Goal: Information Seeking & Learning: Check status

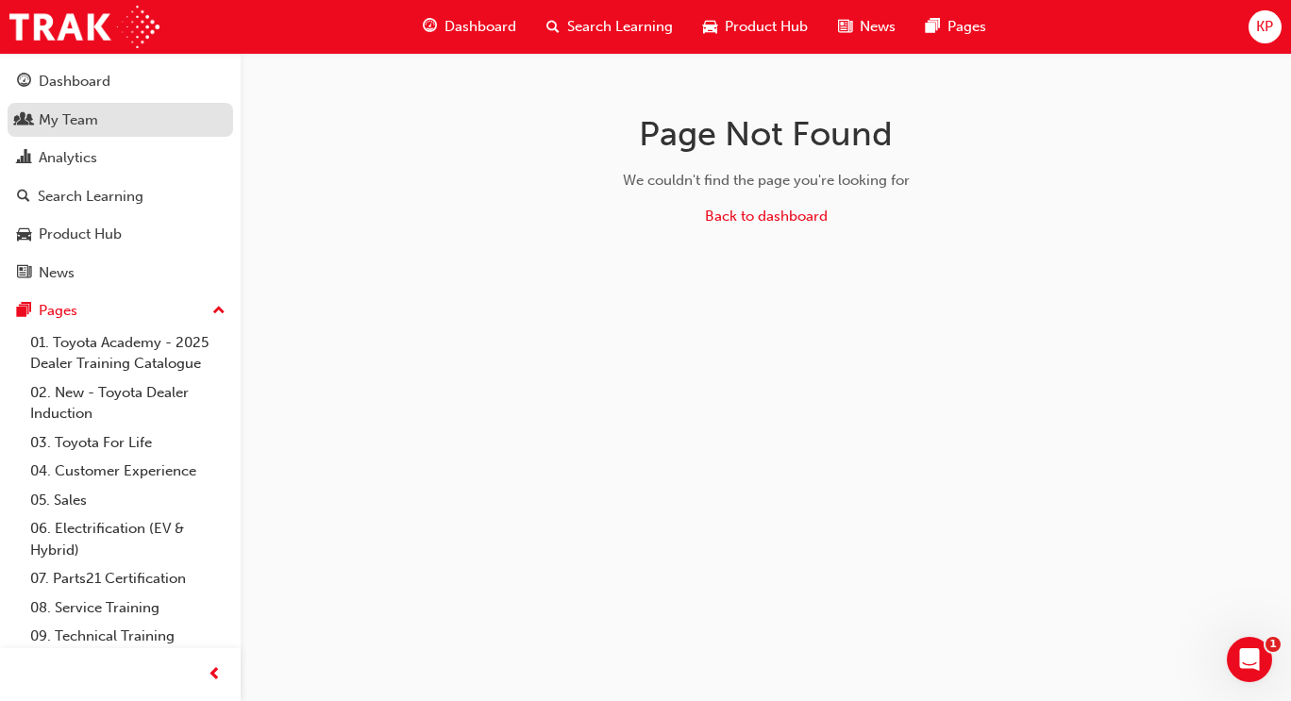
click at [113, 121] on div "My Team" at bounding box center [120, 121] width 207 height 24
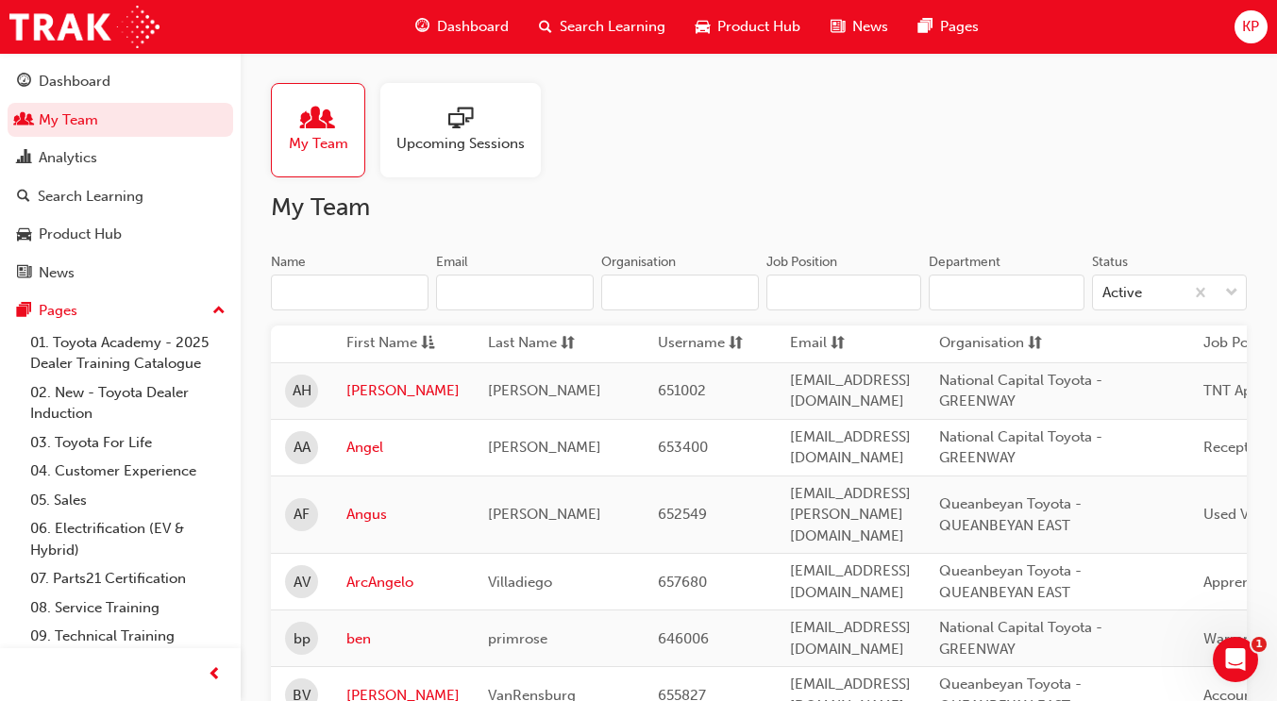
click at [341, 296] on input "Name" at bounding box center [350, 293] width 158 height 36
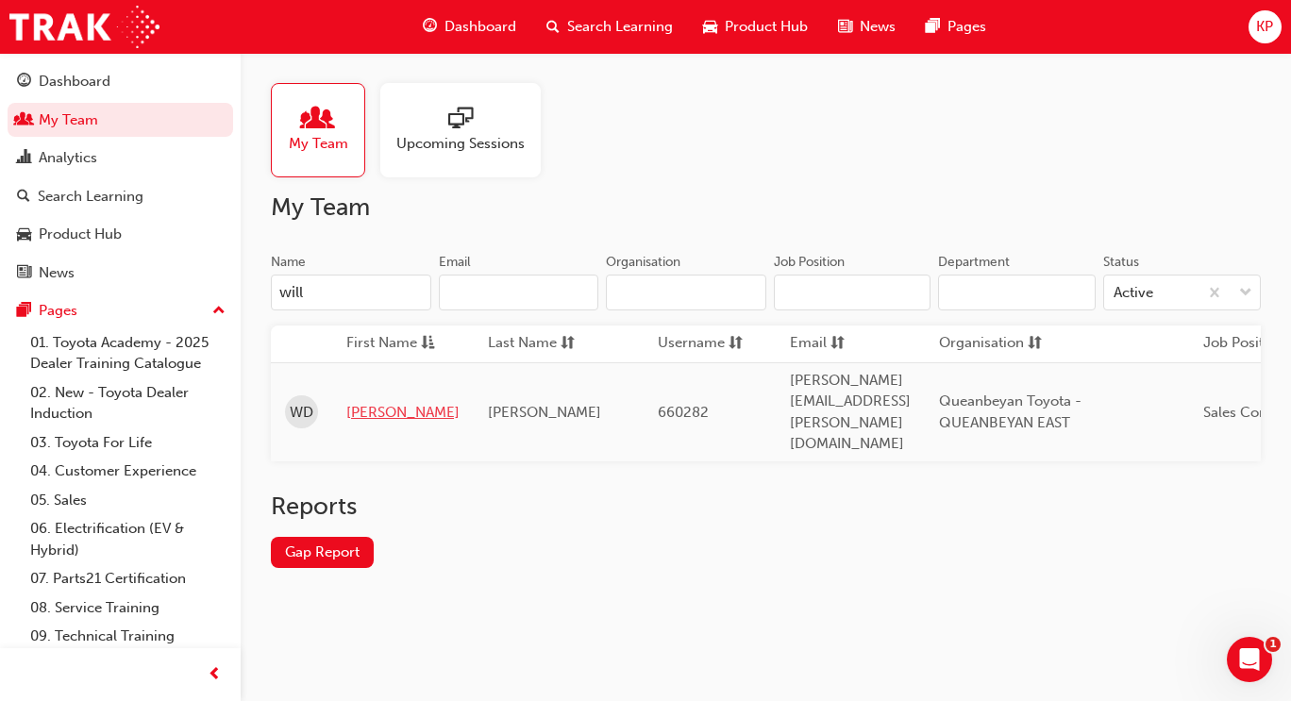
type input "will"
click at [344, 537] on link "Gap Report" at bounding box center [322, 552] width 103 height 31
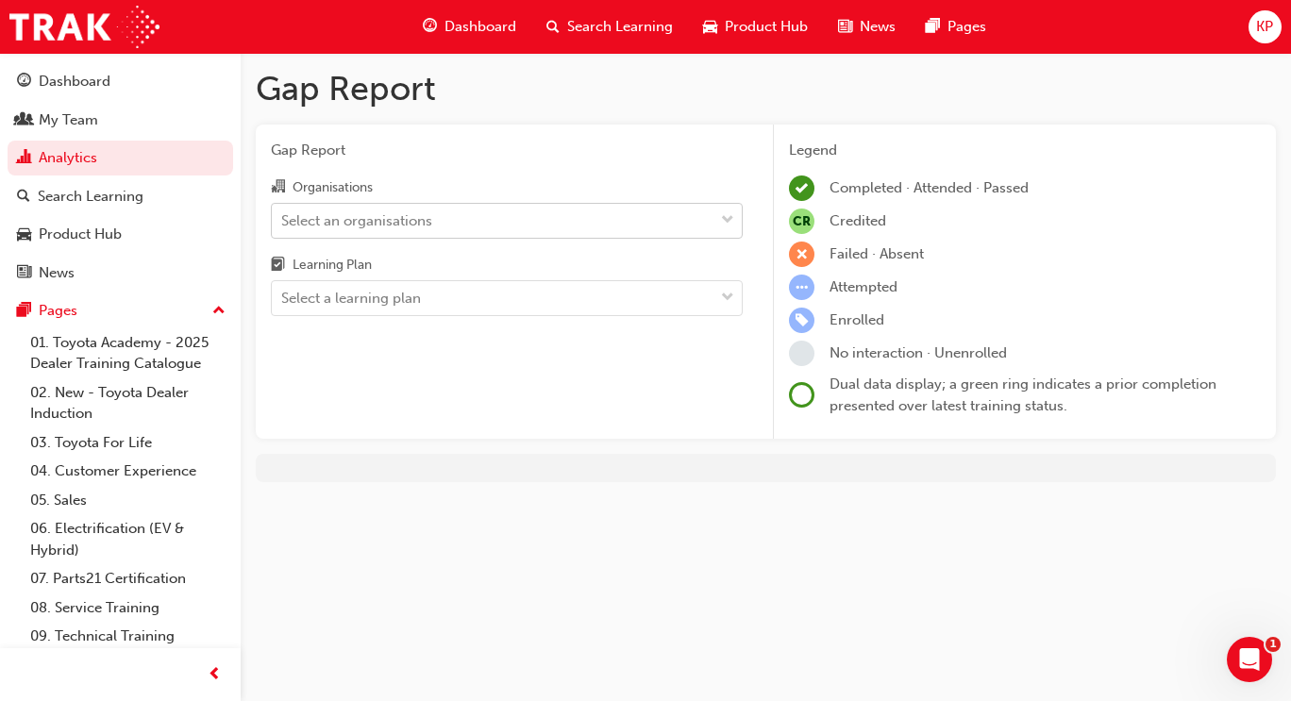
click at [714, 222] on div at bounding box center [728, 221] width 28 height 34
click at [283, 222] on input "Organisations Select an organisations" at bounding box center [282, 219] width 2 height 16
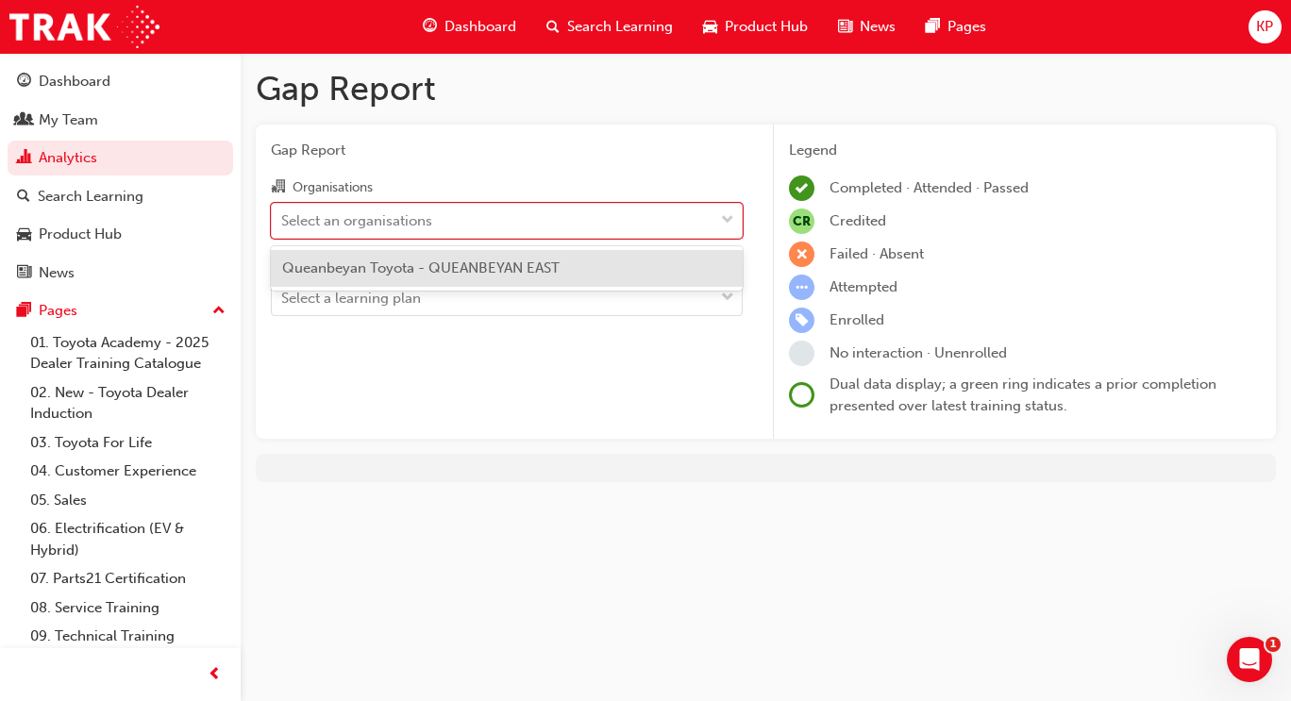
click at [537, 268] on span "Queanbeyan Toyota - QUEANBEYAN EAST" at bounding box center [420, 268] width 277 height 17
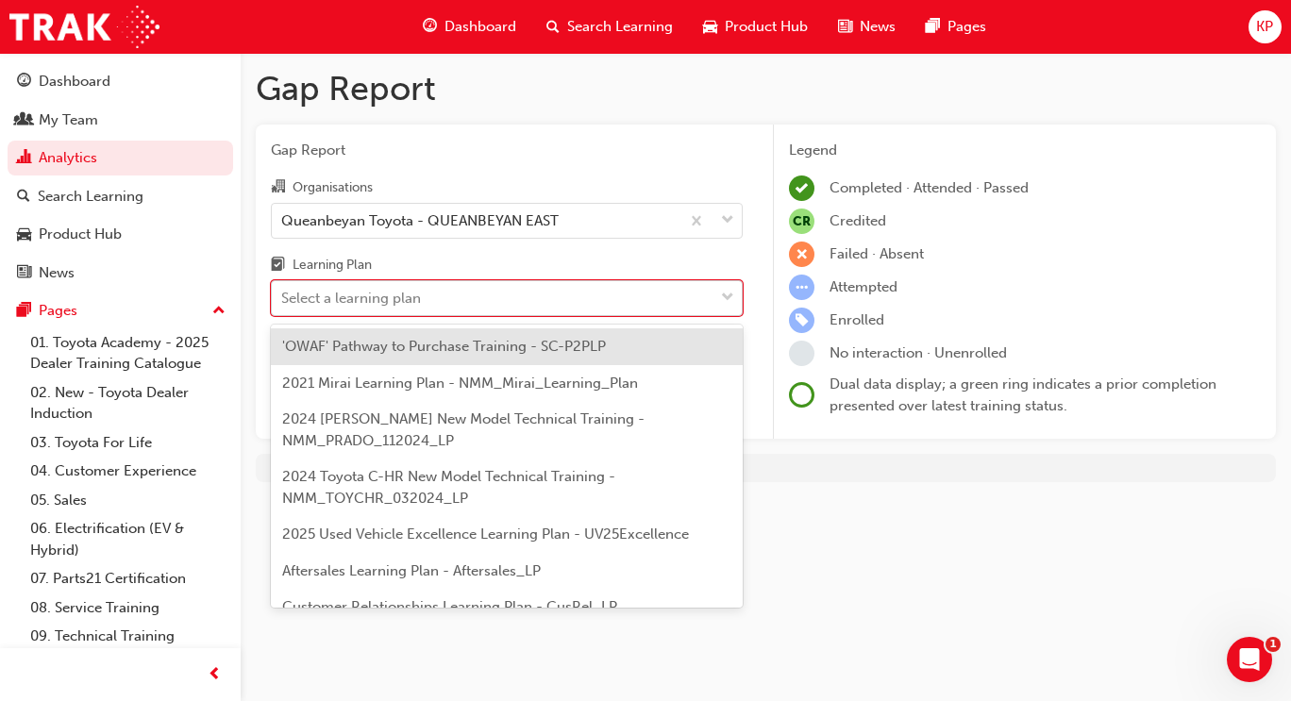
click at [639, 305] on div "Select a learning plan" at bounding box center [493, 298] width 442 height 33
click at [283, 305] on input "Learning Plan option 'OWAF' Pathway to Purchase Training - SC-P2PLP focused, 1 …" at bounding box center [282, 298] width 2 height 16
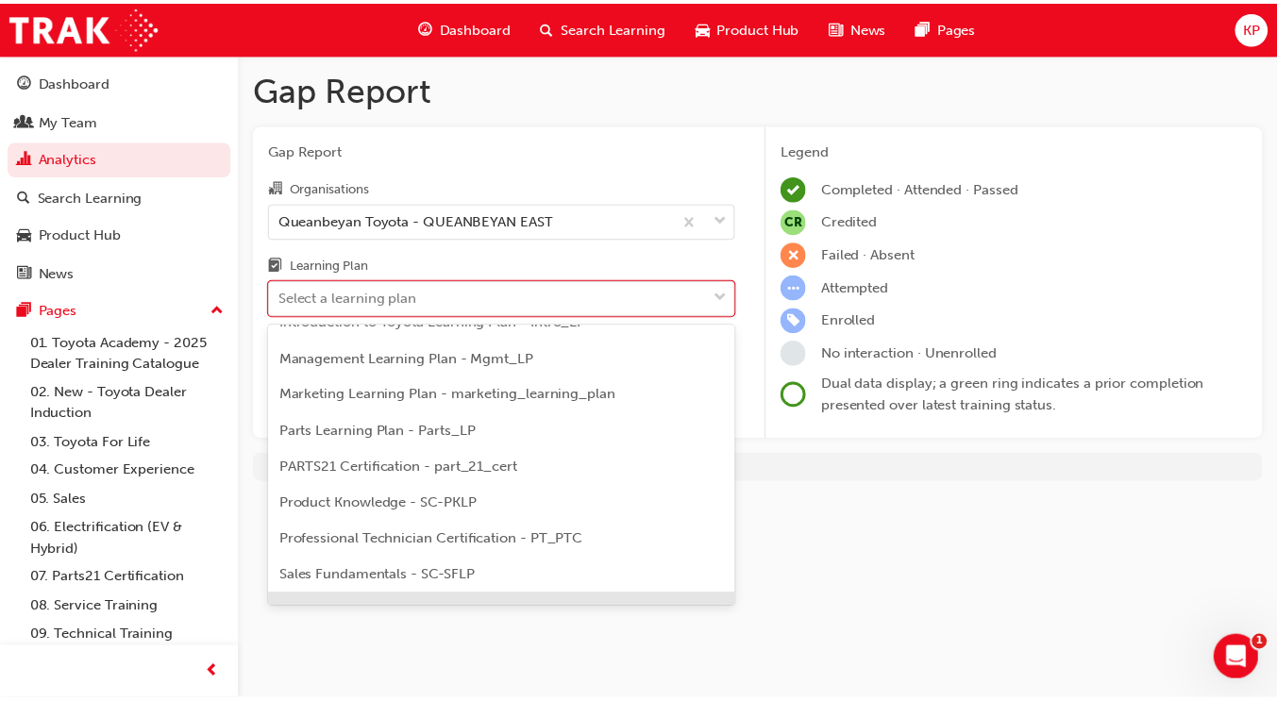
scroll to position [539, 0]
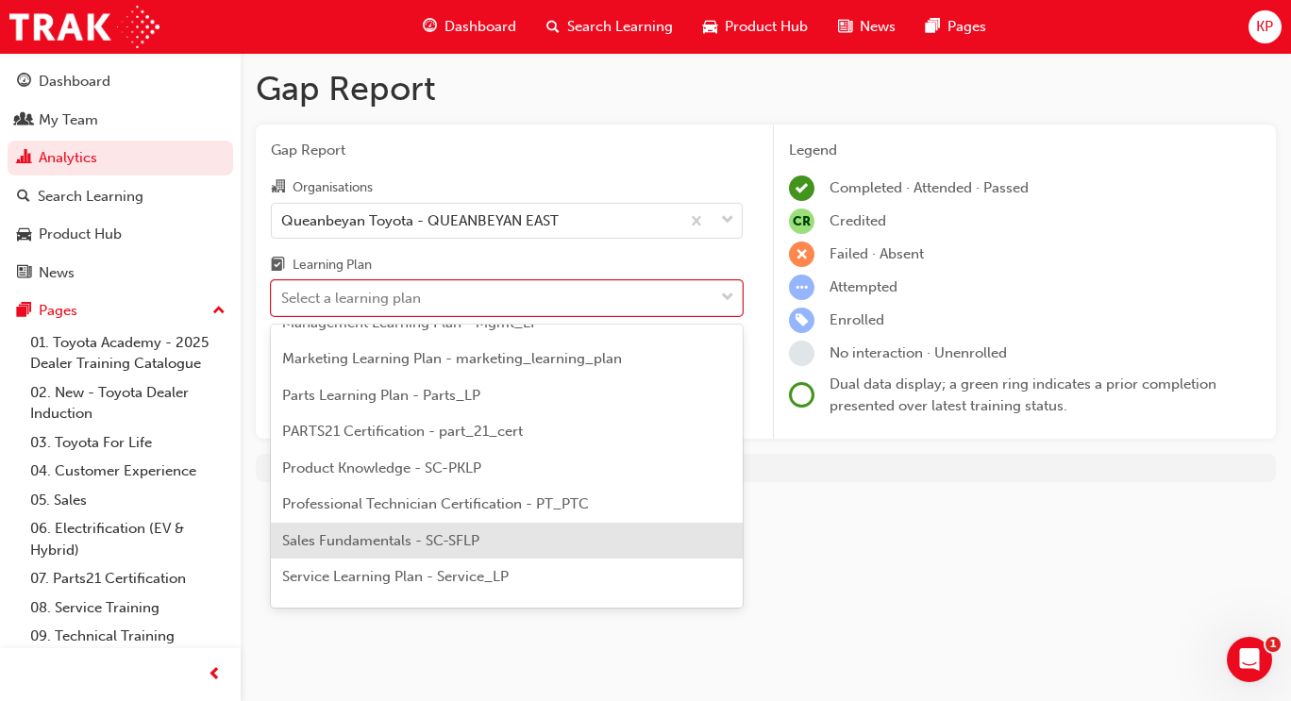
click at [417, 541] on span "Sales Fundamentals - SC-SFLP" at bounding box center [380, 540] width 197 height 17
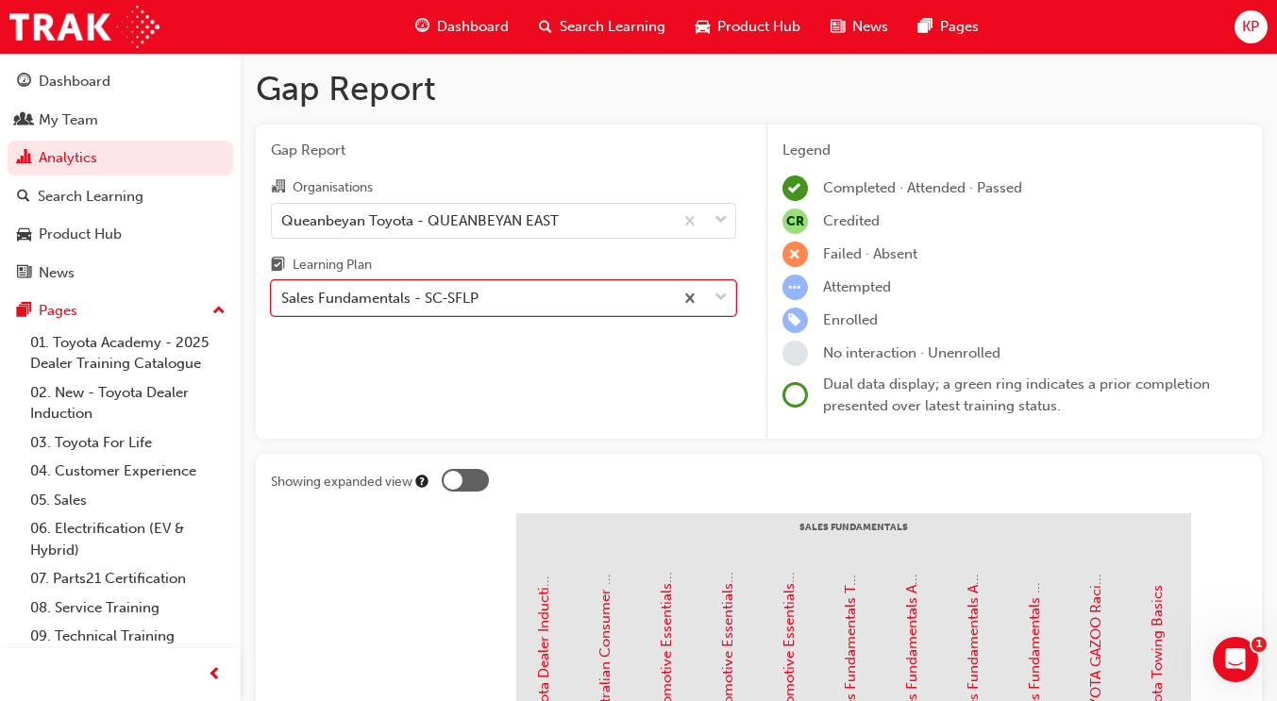
click at [725, 301] on span "down-icon" at bounding box center [720, 298] width 13 height 25
click at [283, 301] on input "Learning Plan option Sales Fundamentals - SC-SFLP, selected. 0 results availabl…" at bounding box center [282, 298] width 2 height 16
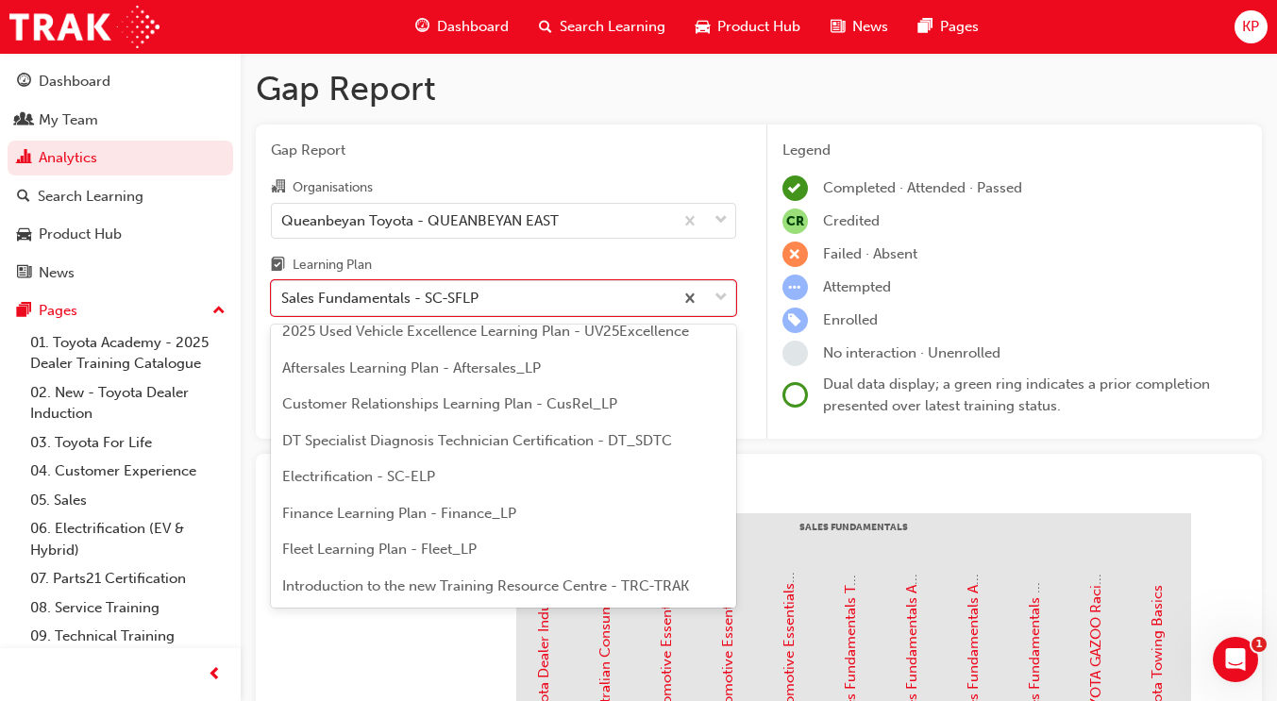
scroll to position [292, 0]
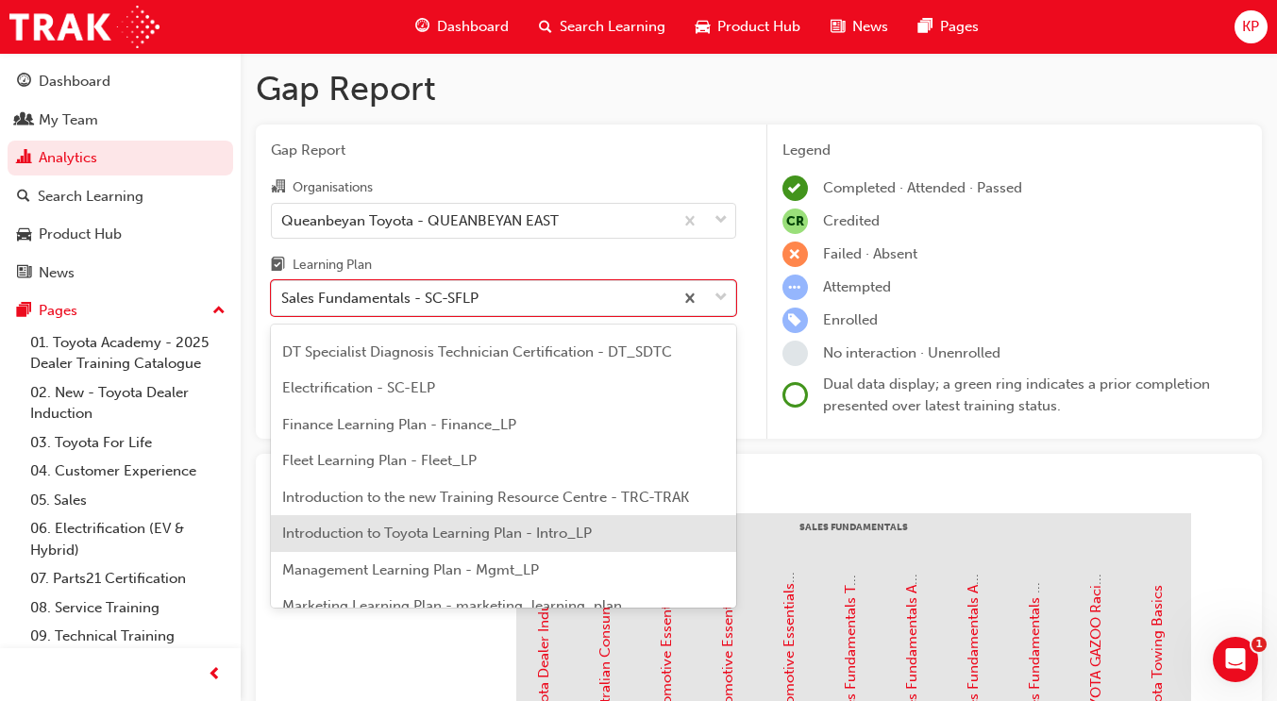
click at [535, 539] on span "Introduction to Toyota Learning Plan - Intro_LP" at bounding box center [437, 533] width 310 height 17
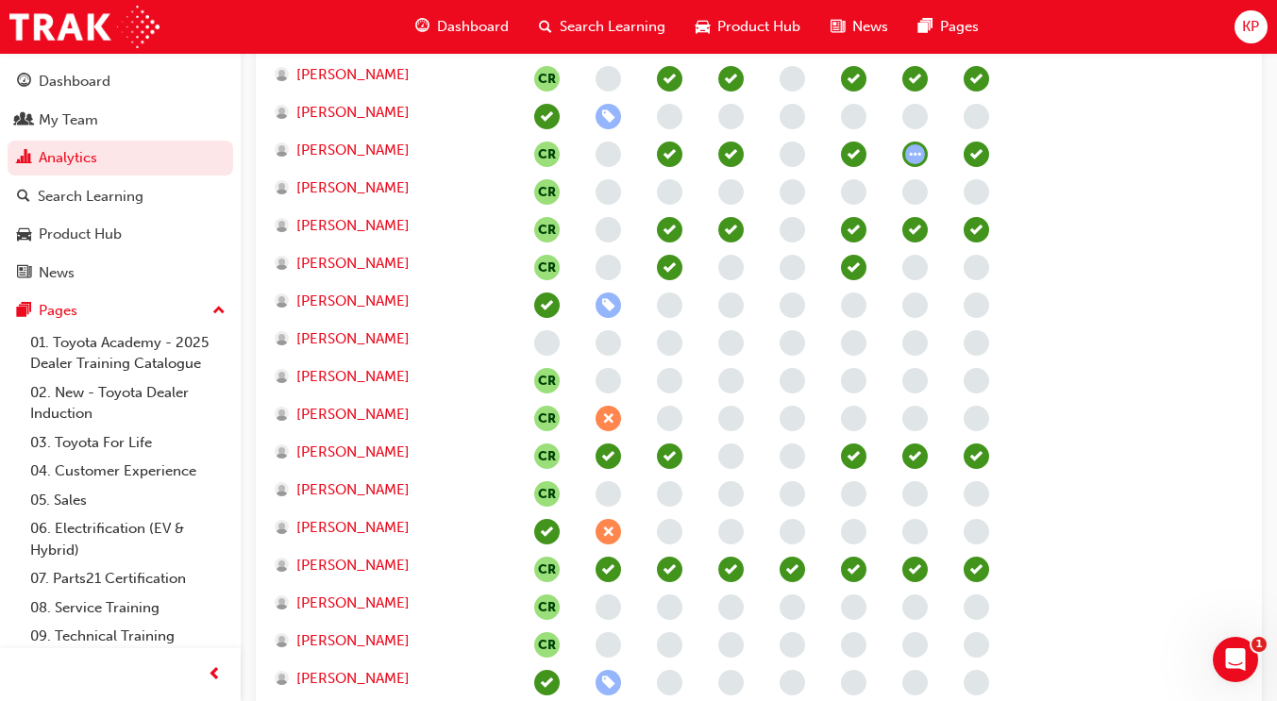
scroll to position [1178, 0]
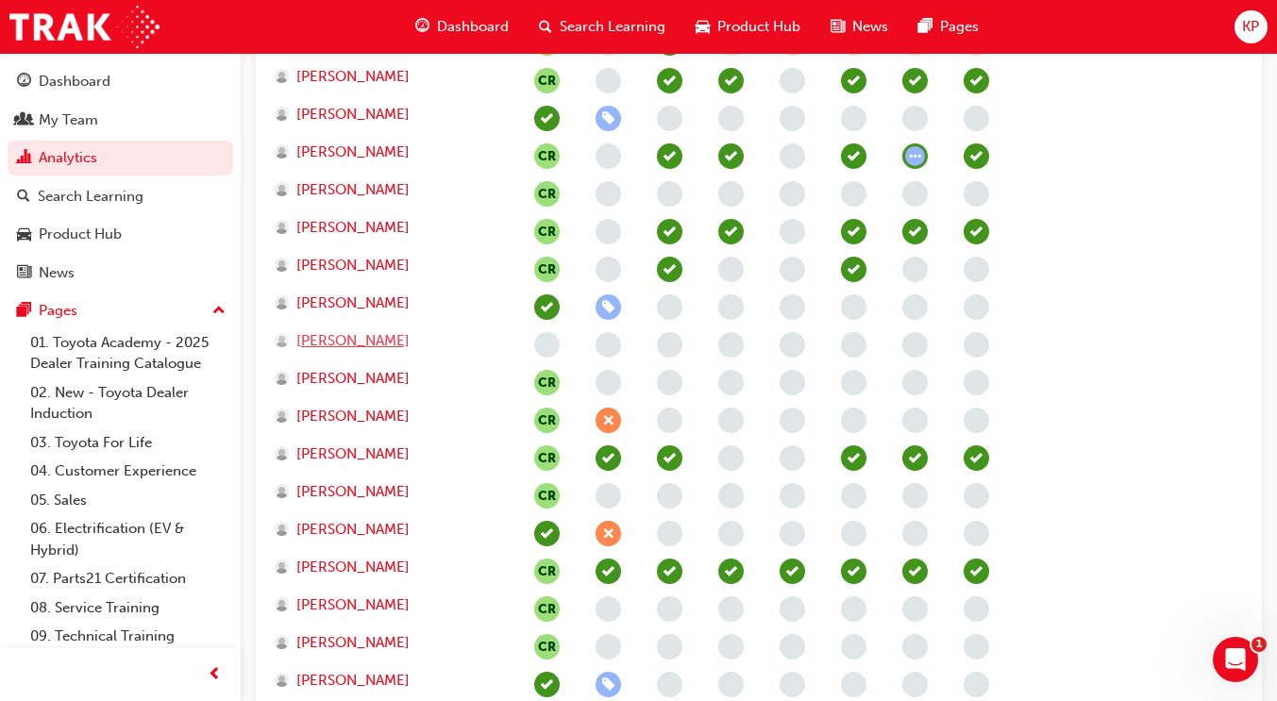
click at [360, 350] on span "[PERSON_NAME]" at bounding box center [352, 341] width 113 height 22
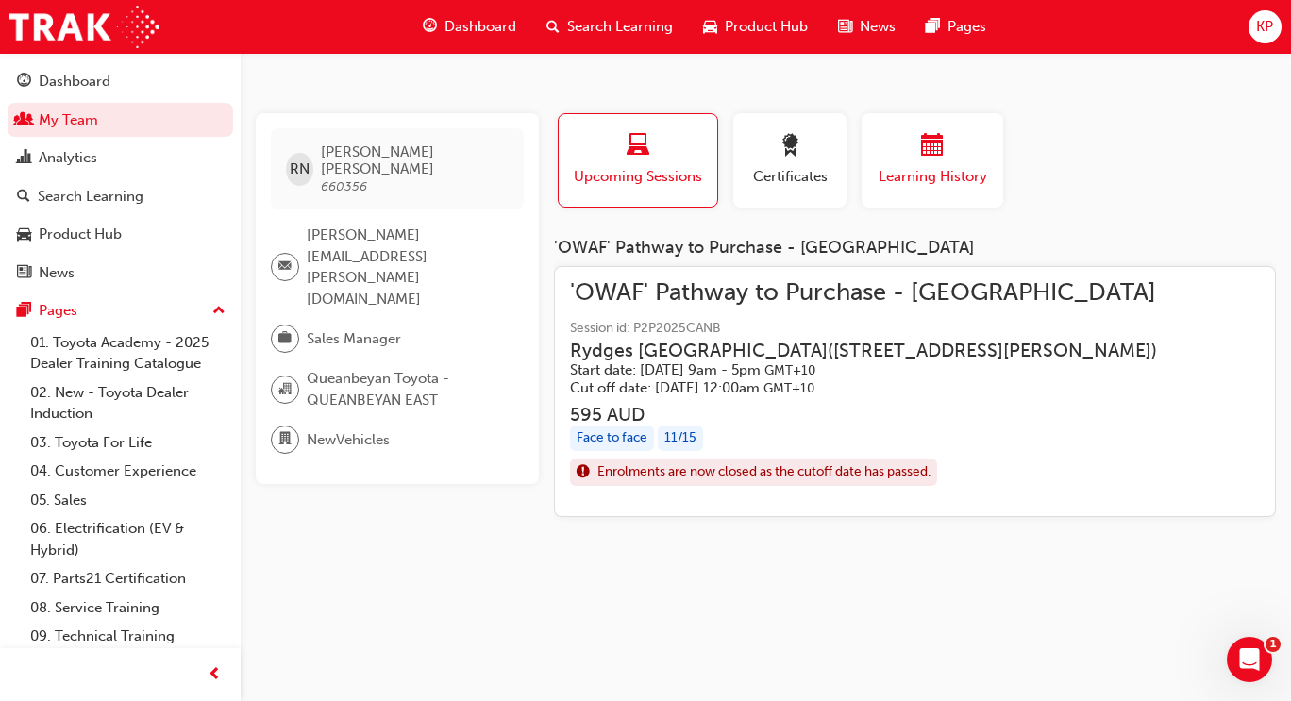
click at [937, 162] on div "Learning History" at bounding box center [932, 161] width 113 height 54
